Goal: Use online tool/utility: Utilize a website feature to perform a specific function

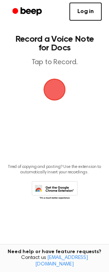
click at [51, 90] on span "button" at bounding box center [54, 90] width 20 height 20
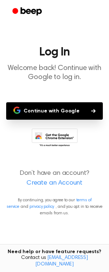
click at [62, 111] on button "Continue with Google" at bounding box center [54, 110] width 97 height 17
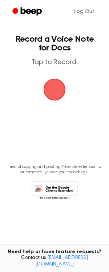
click at [50, 86] on span "button" at bounding box center [54, 90] width 20 height 20
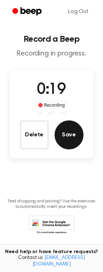
click at [60, 130] on button "Save" at bounding box center [69, 135] width 29 height 29
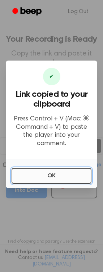
click at [53, 173] on button "OK" at bounding box center [52, 176] width 80 height 16
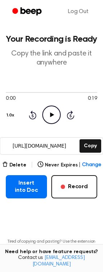
click at [52, 118] on icon "Play Audio" at bounding box center [51, 115] width 19 height 19
